Goal: Information Seeking & Learning: Understand process/instructions

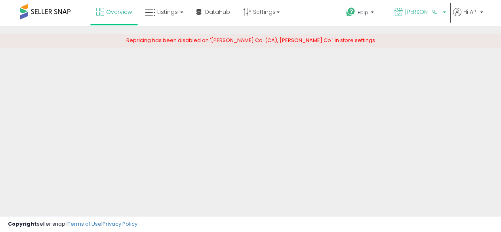
click at [411, 14] on span "[PERSON_NAME] Co. (FR)" at bounding box center [423, 12] width 36 height 8
click at [477, 12] on span "Hi API" at bounding box center [471, 12] width 14 height 8
click at [480, 12] on p "Hi API" at bounding box center [468, 13] width 30 height 10
click at [478, 13] on p "Hi API" at bounding box center [468, 13] width 30 height 10
click at [484, 13] on div "Help Contact Support Search Knowledge Hub Request a Feature Hi API" at bounding box center [406, 17] width 165 height 34
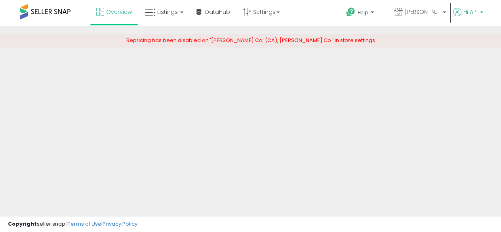
click at [482, 12] on b at bounding box center [481, 14] width 3 height 6
click at [438, 13] on span "[PERSON_NAME] Co. (FR)" at bounding box center [423, 12] width 36 height 8
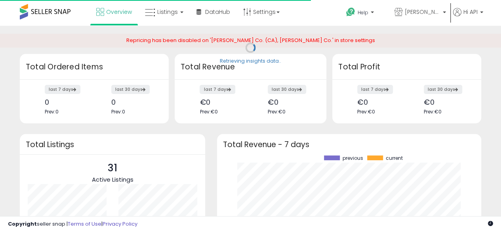
scroll to position [110, 249]
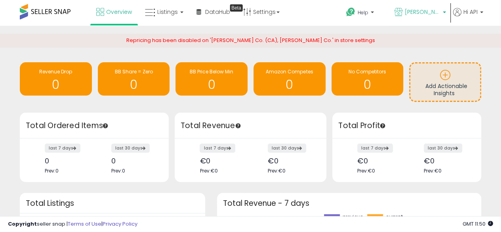
click at [432, 11] on span "[PERSON_NAME] Co. (FR)" at bounding box center [423, 12] width 36 height 8
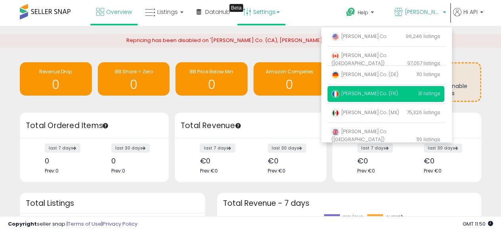
click at [272, 11] on link "Settings" at bounding box center [261, 12] width 48 height 24
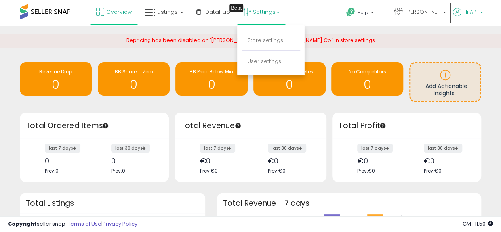
click at [482, 14] on b at bounding box center [481, 14] width 3 height 6
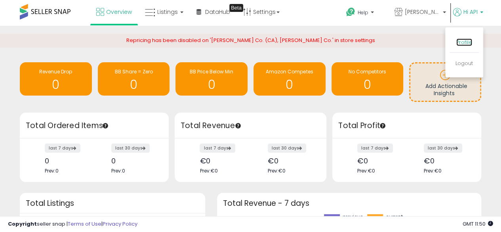
click at [463, 43] on link "Profile" at bounding box center [465, 42] width 16 height 8
click at [59, 13] on span at bounding box center [45, 11] width 51 height 15
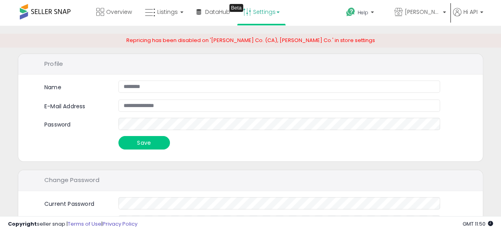
click at [258, 11] on link "Settings" at bounding box center [261, 12] width 48 height 24
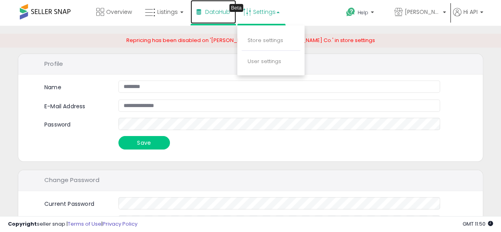
click at [205, 13] on span "DataHub" at bounding box center [217, 12] width 25 height 8
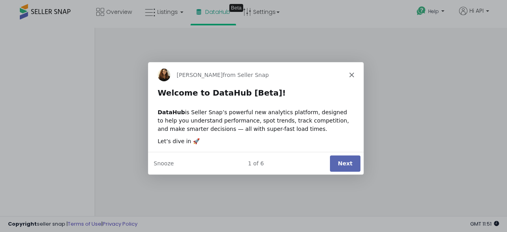
click at [59, 9] on div "Product tour overlay" at bounding box center [253, 116] width 507 height 232
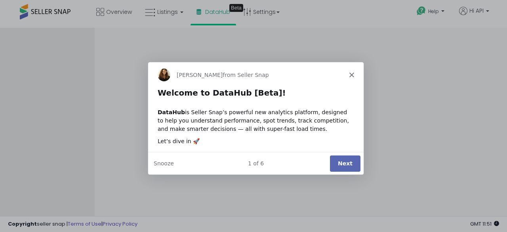
click at [353, 72] on icon "Close" at bounding box center [351, 74] width 5 height 5
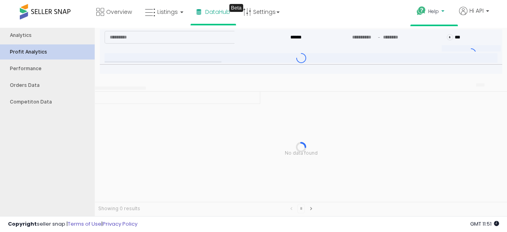
click at [425, 8] on icon at bounding box center [422, 11] width 10 height 10
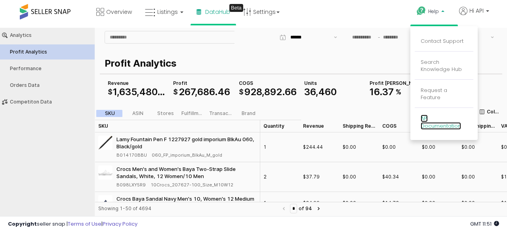
click at [433, 118] on link "API Documentation" at bounding box center [441, 122] width 40 height 15
